Goal: Complete application form

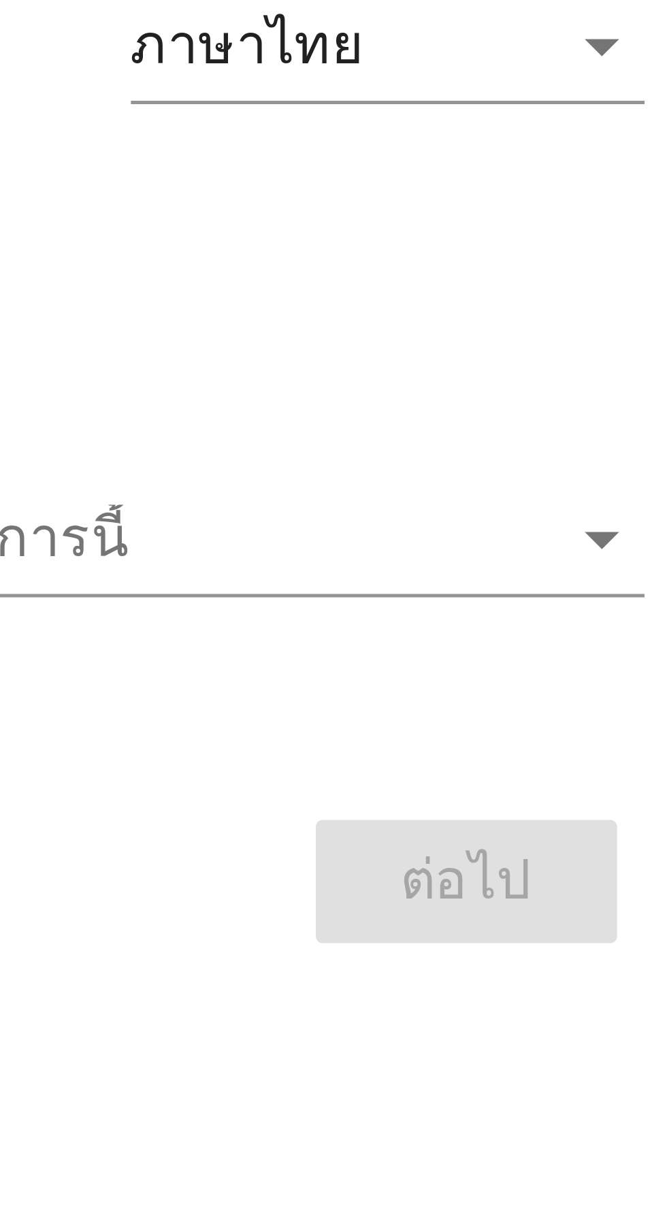
click at [510, 640] on icon "arrow_drop_down" at bounding box center [515, 631] width 16 height 16
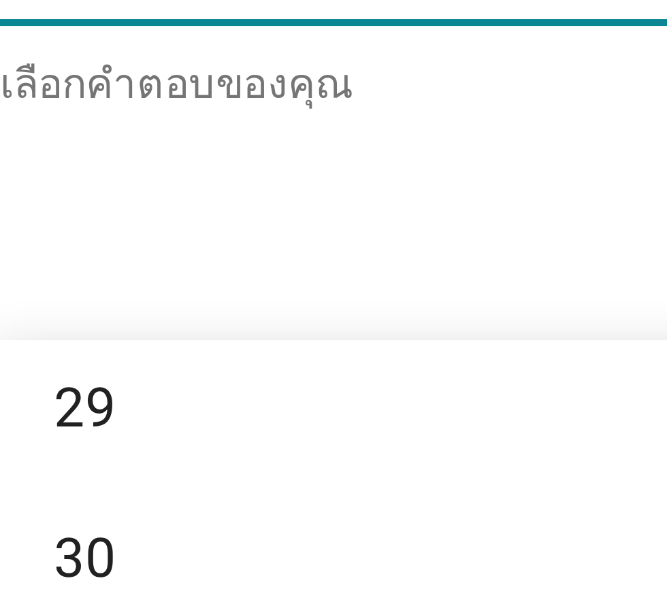
scroll to position [336, 0]
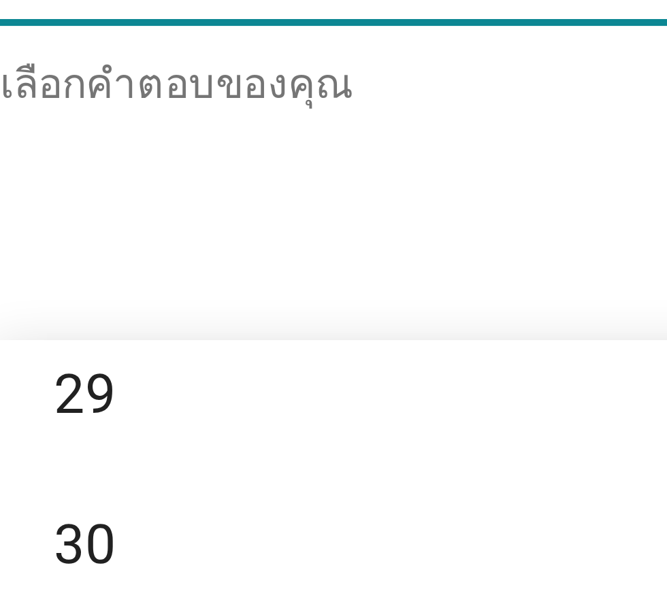
click at [208, 382] on div "28" at bounding box center [317, 373] width 327 height 16
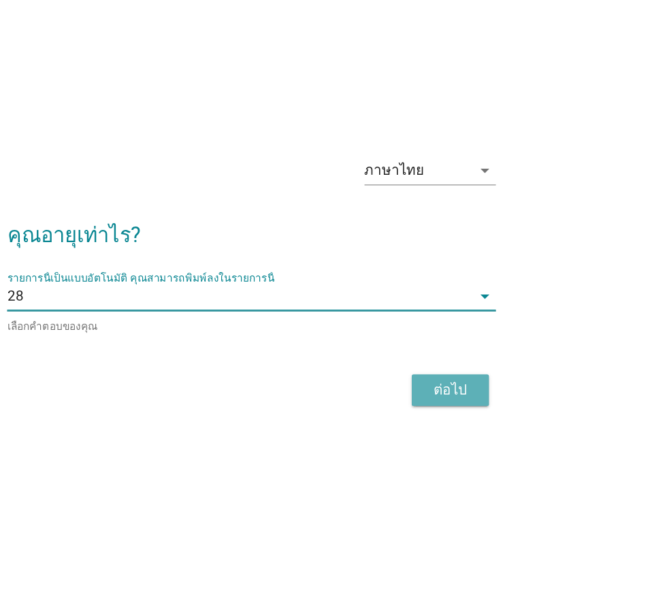
click at [502, 399] on div "ต่อไป" at bounding box center [488, 390] width 38 height 16
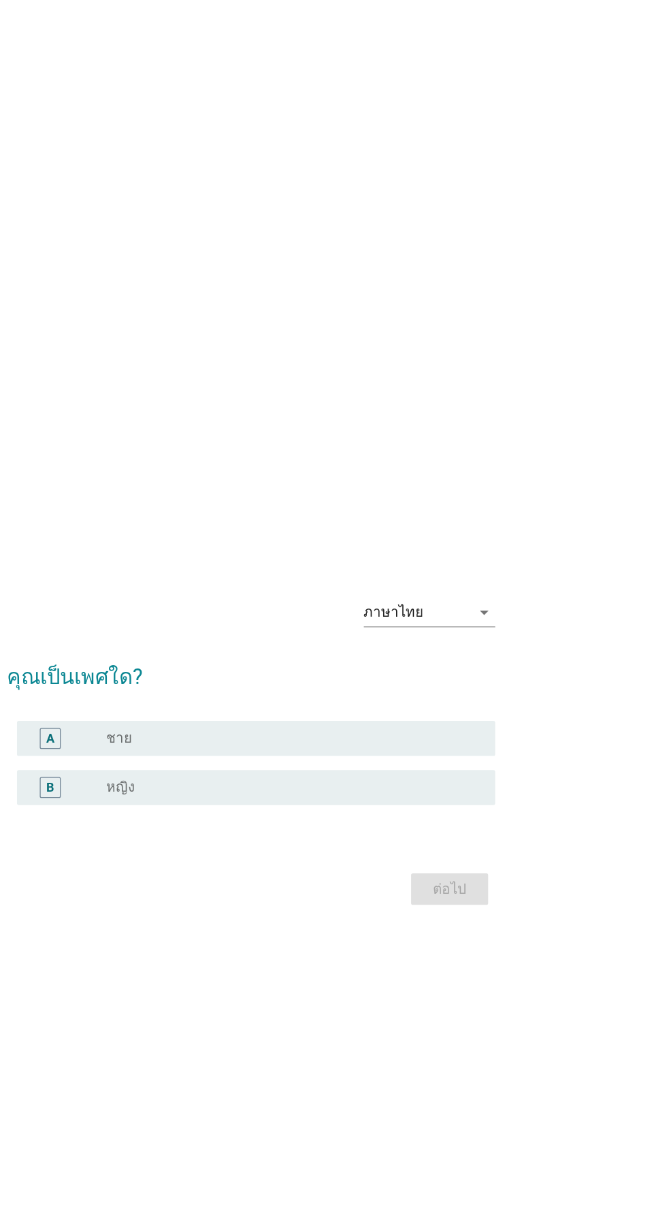
scroll to position [0, 0]
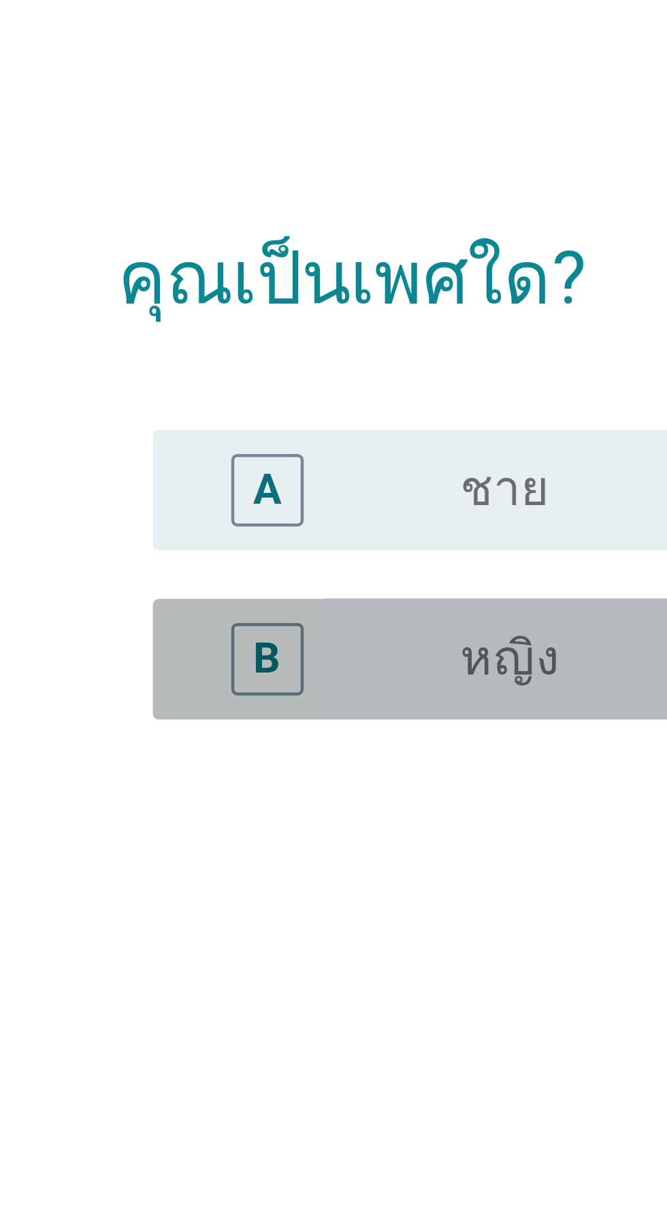
click at [223, 652] on label "หญิง" at bounding box center [232, 645] width 22 height 14
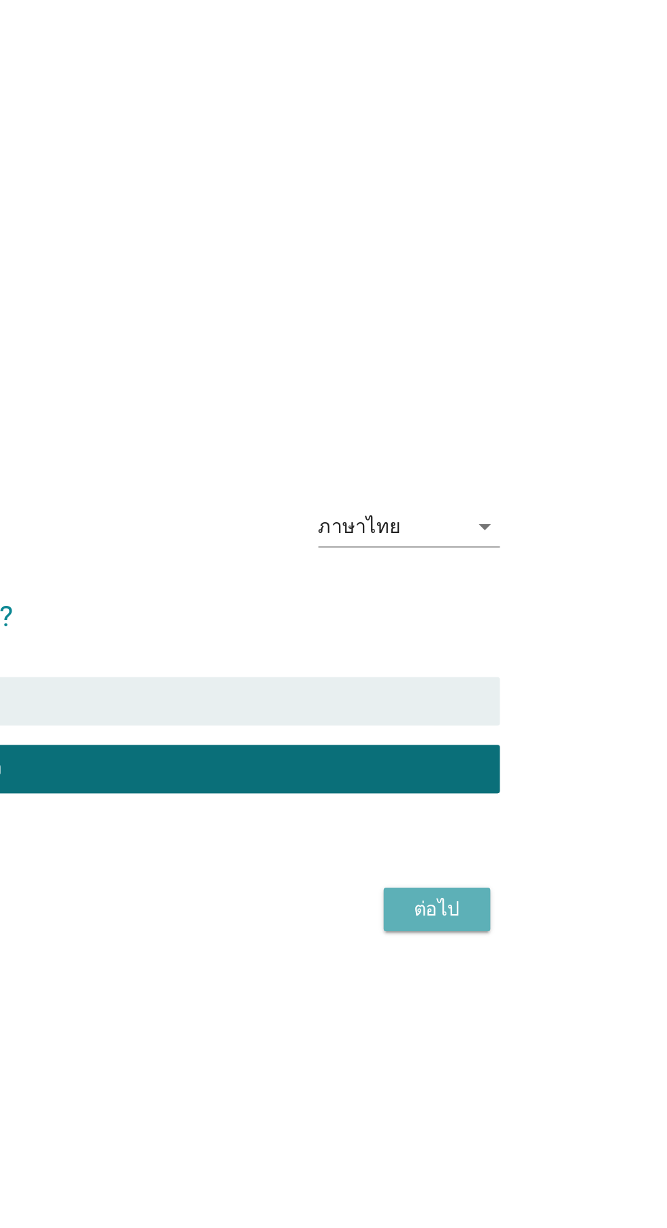
click at [489, 732] on div "ต่อไป" at bounding box center [488, 724] width 38 height 16
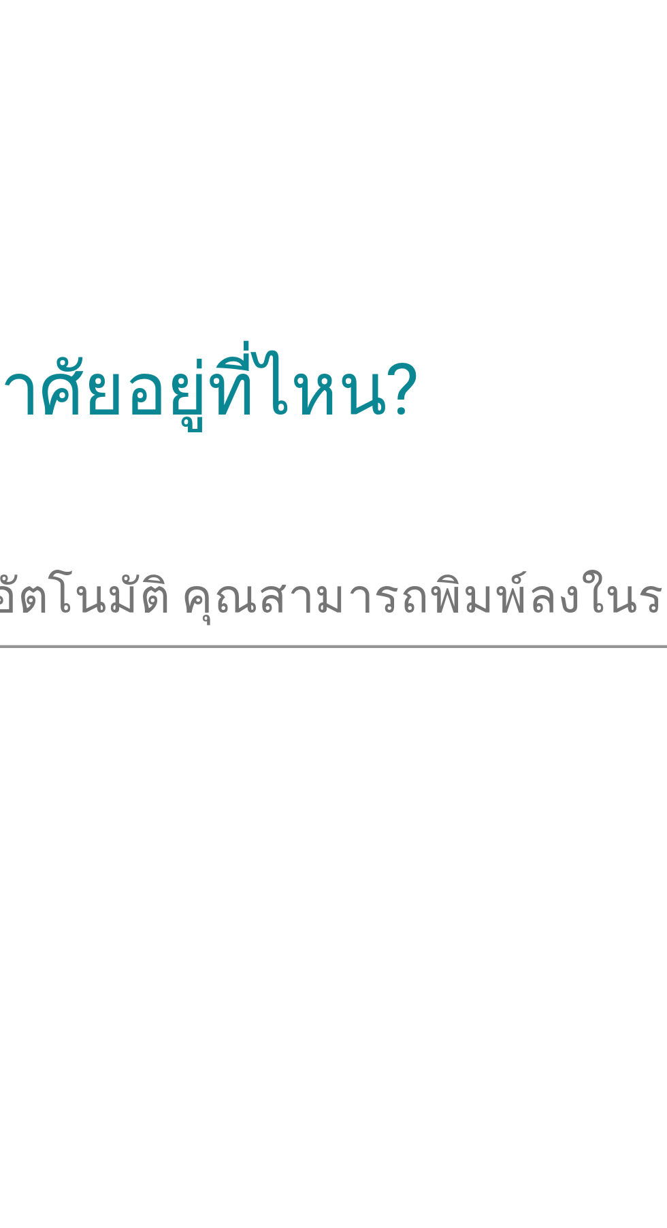
scroll to position [27, 0]
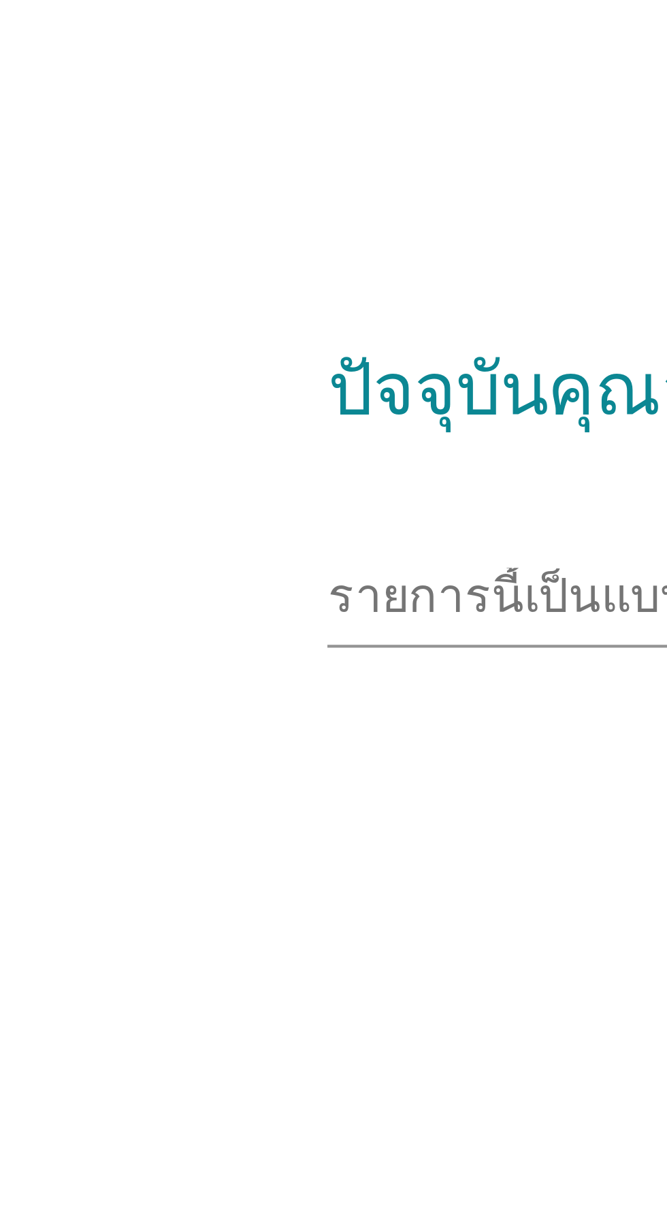
click at [171, 615] on input "รายการนี้เป็นแบบอัตโนมัติ คุณสามารถพิมพ์ลงในรายการนี้" at bounding box center [324, 604] width 360 height 22
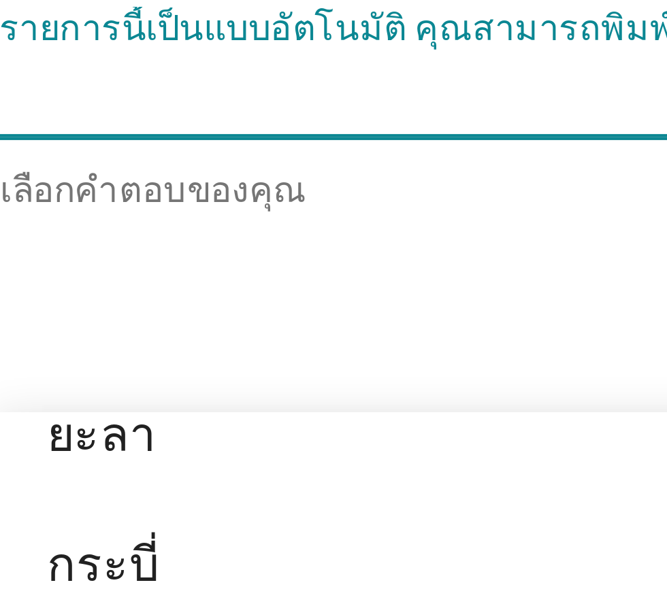
scroll to position [2508, 0]
click at [233, 323] on div "สงขลา" at bounding box center [317, 315] width 327 height 16
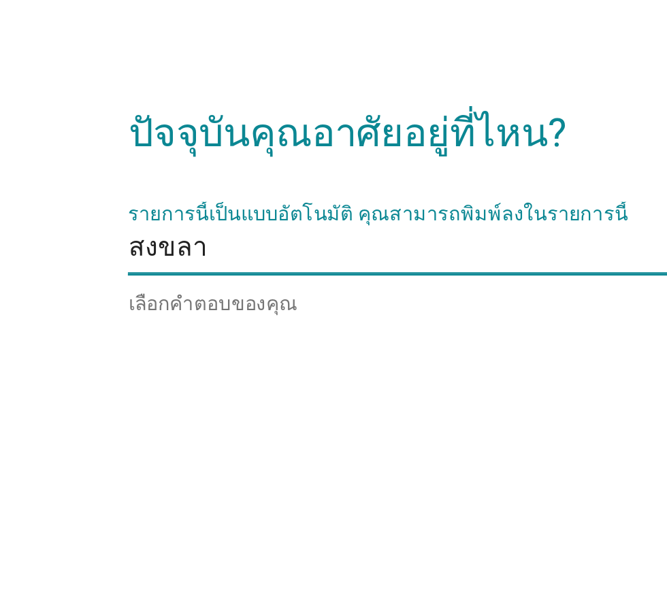
scroll to position [23, 0]
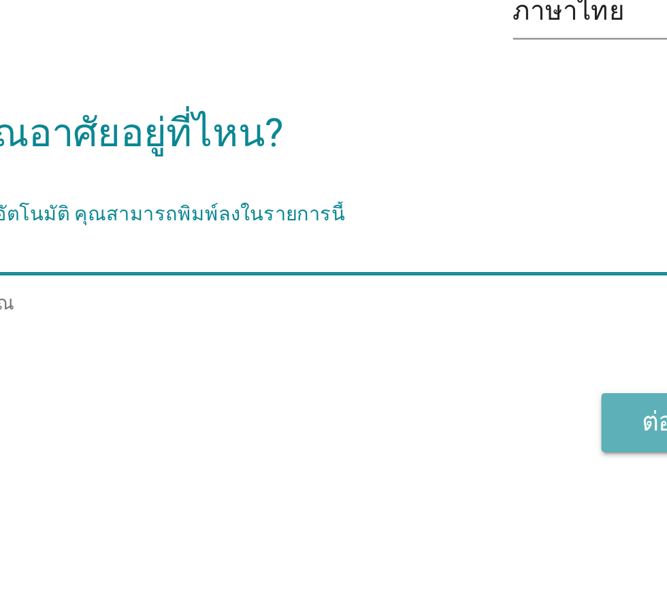
click at [470, 376] on div "ต่อไป" at bounding box center [488, 367] width 38 height 16
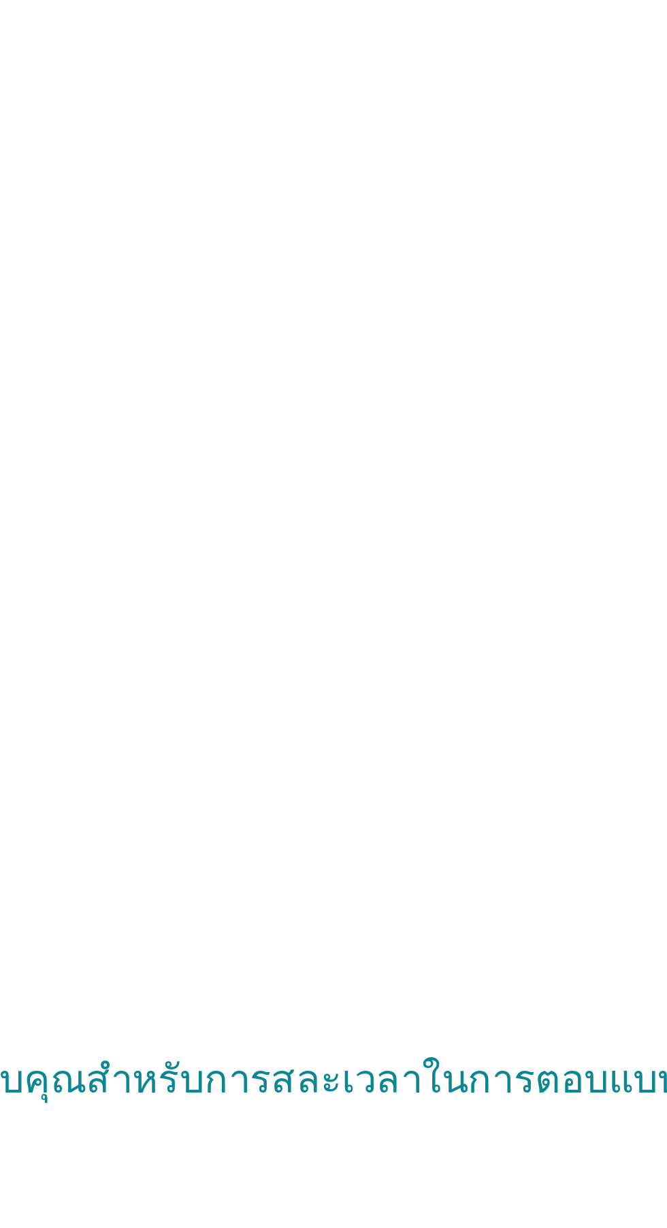
scroll to position [0, 0]
